Goal: Book appointment/travel/reservation

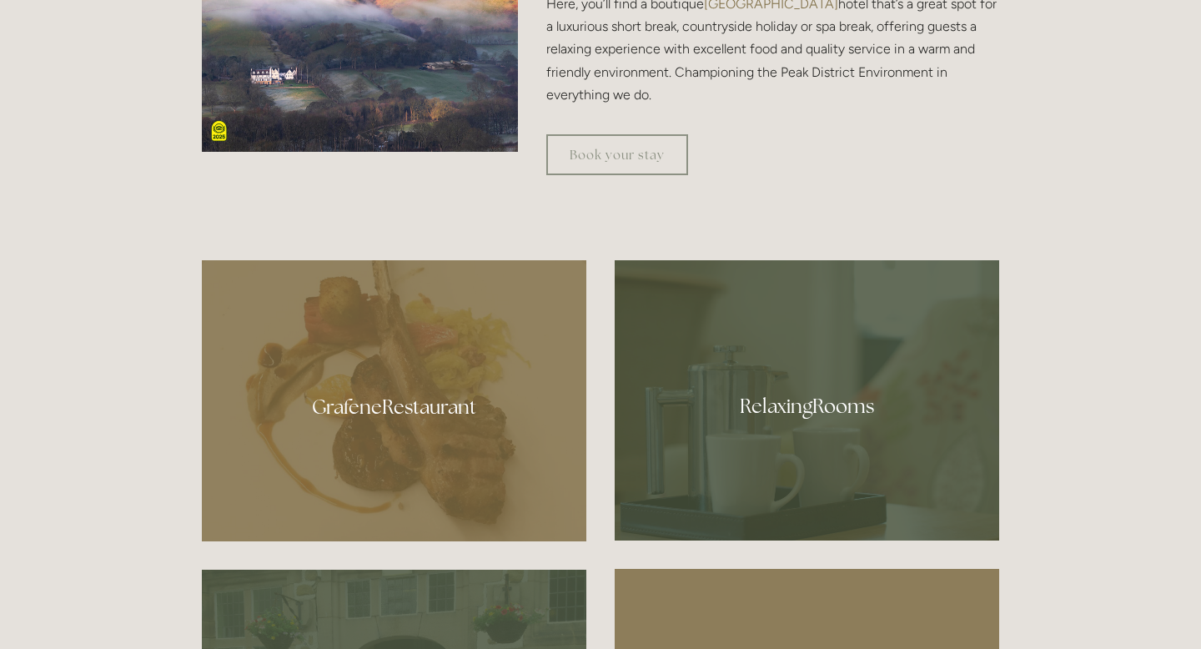
scroll to position [727, 0]
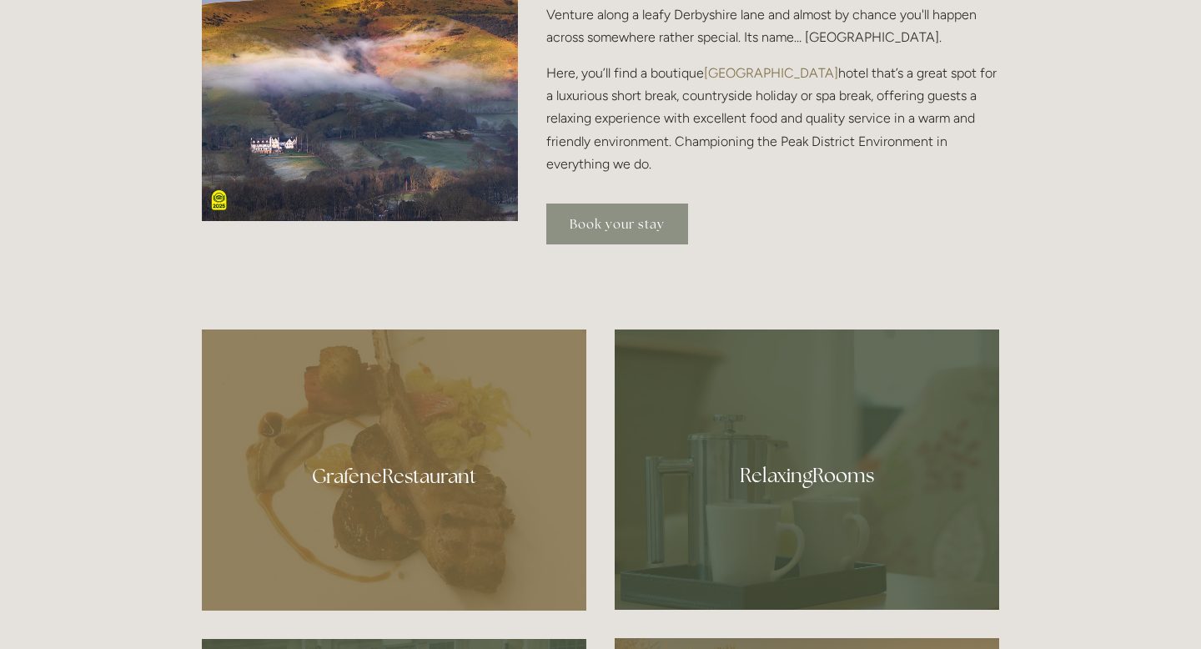
click at [649, 242] on link "Book your stay" at bounding box center [617, 224] width 142 height 41
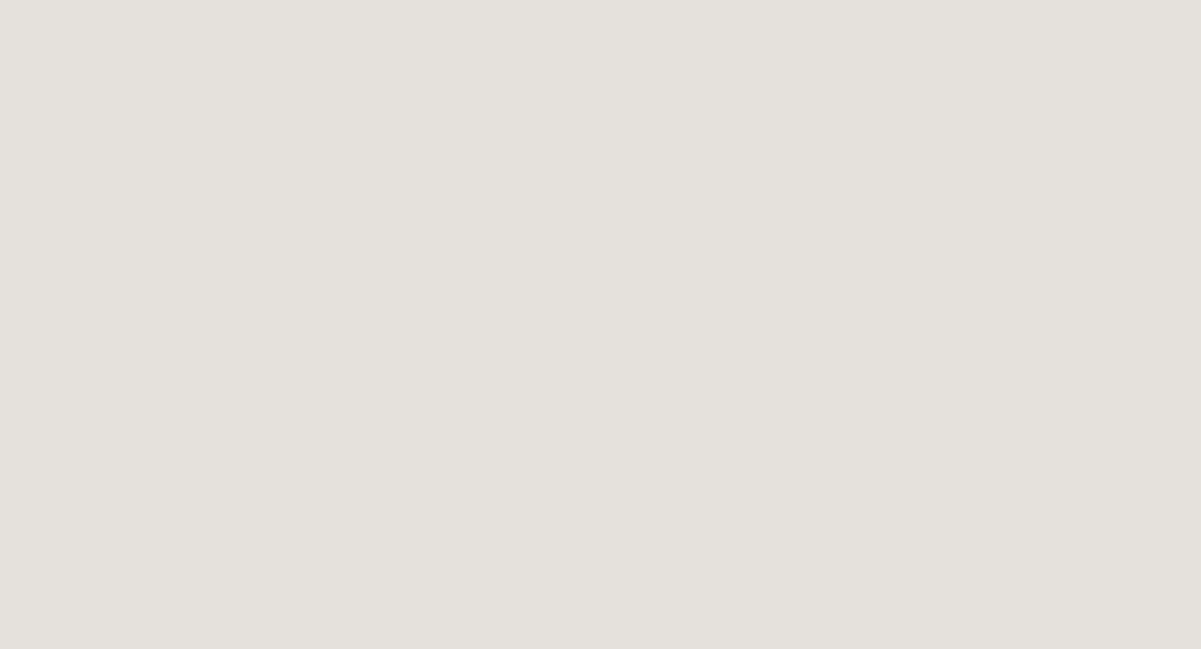
scroll to position [2536, 0]
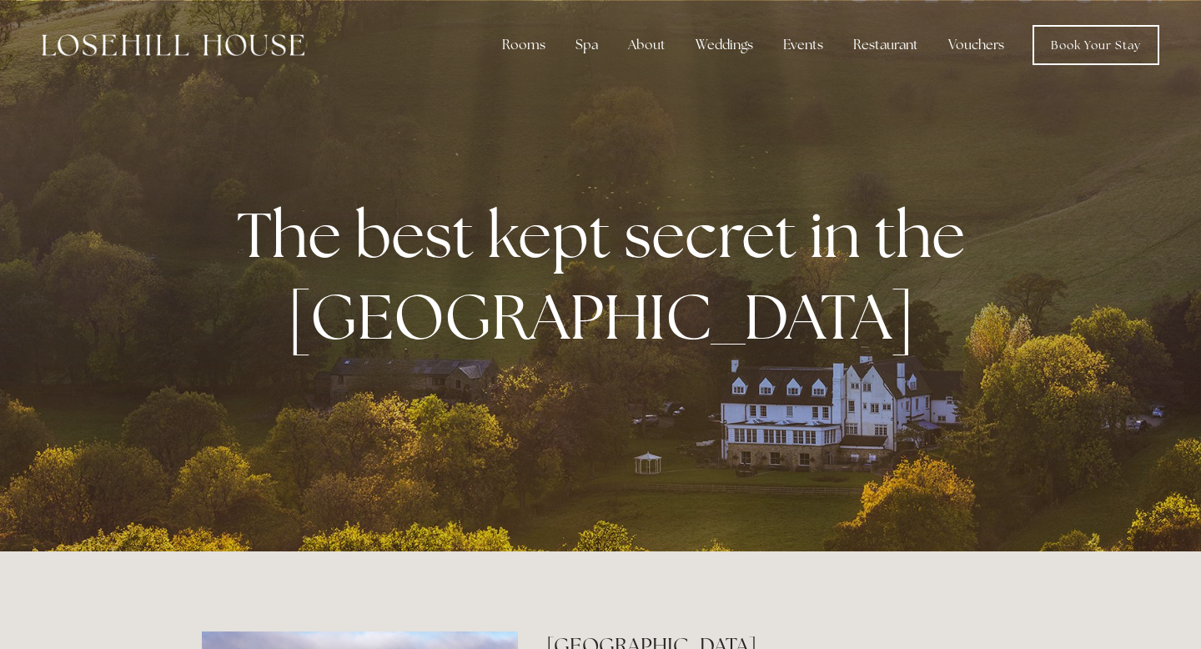
scroll to position [727, 0]
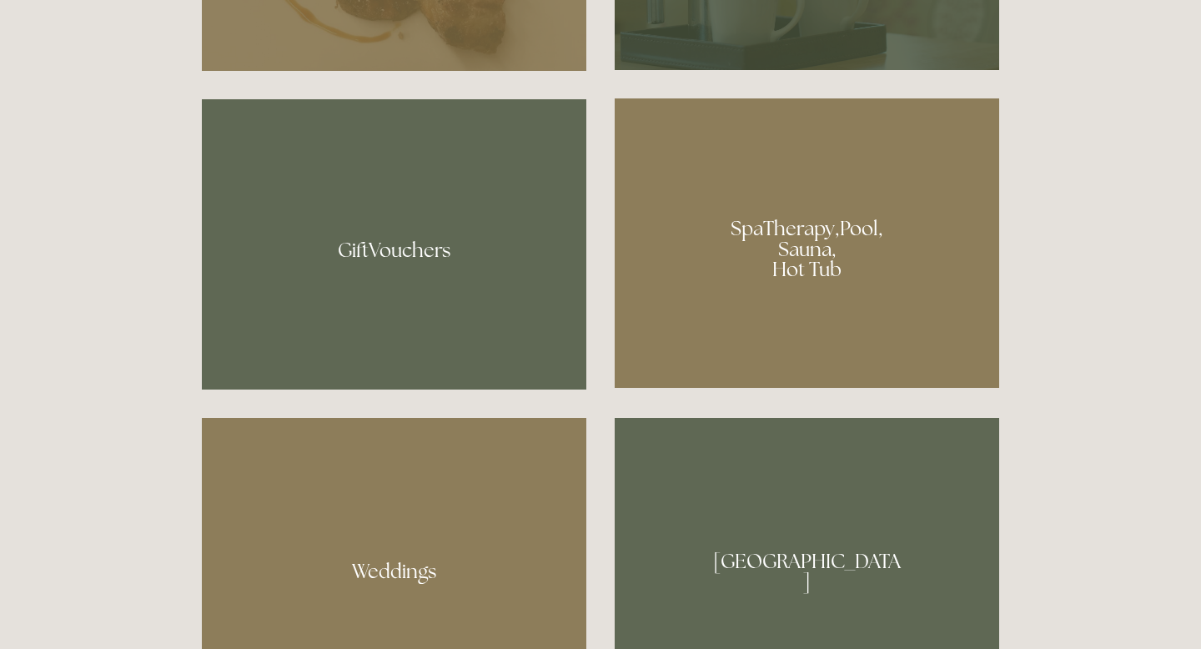
scroll to position [1285, 0]
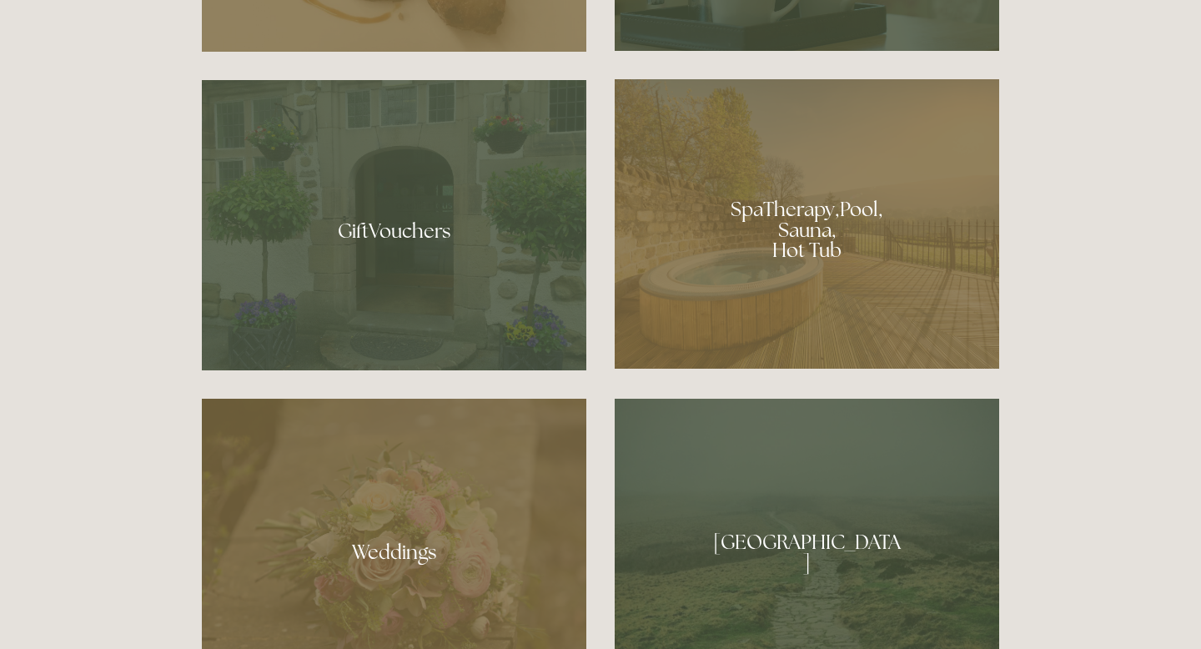
click at [807, 244] on div at bounding box center [807, 223] width 385 height 289
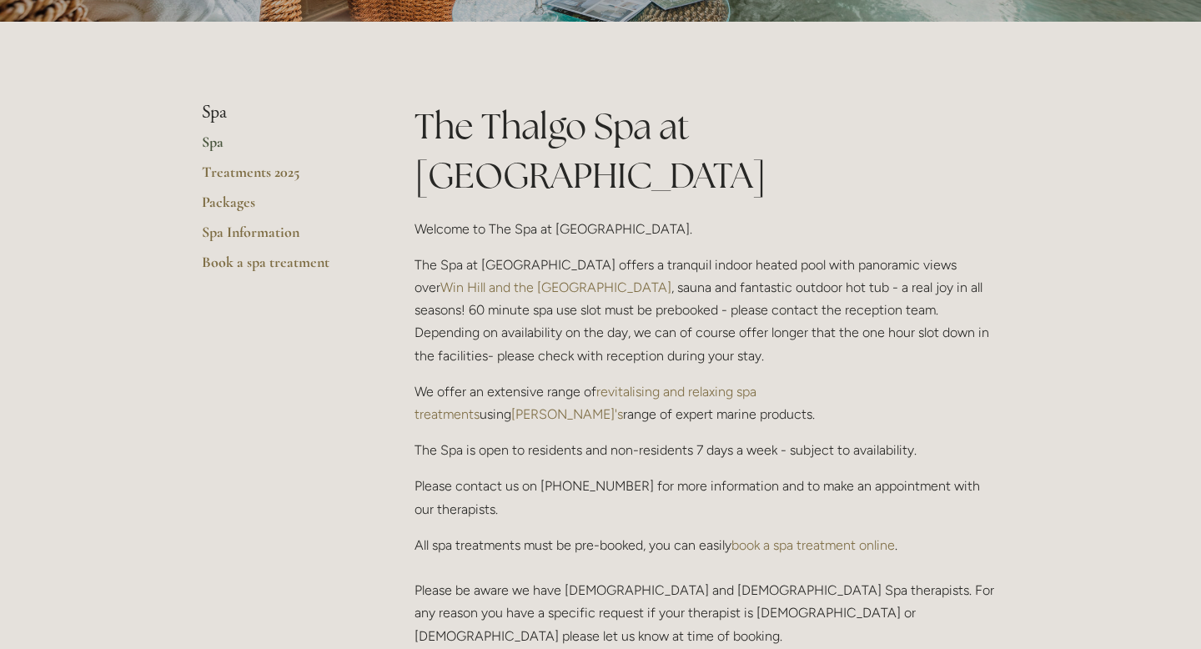
scroll to position [331, 0]
